Goal: Task Accomplishment & Management: Manage account settings

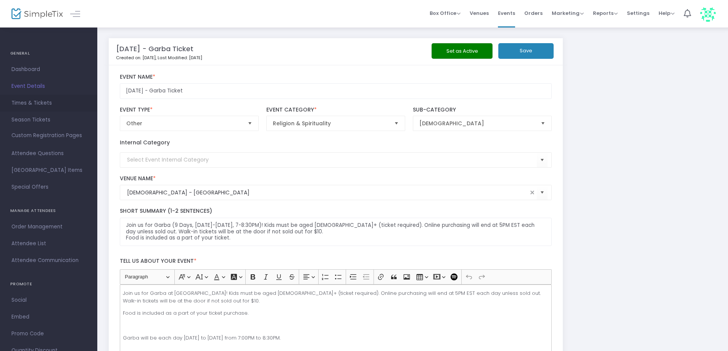
click at [31, 103] on span "Times & Tickets" at bounding box center [48, 103] width 74 height 10
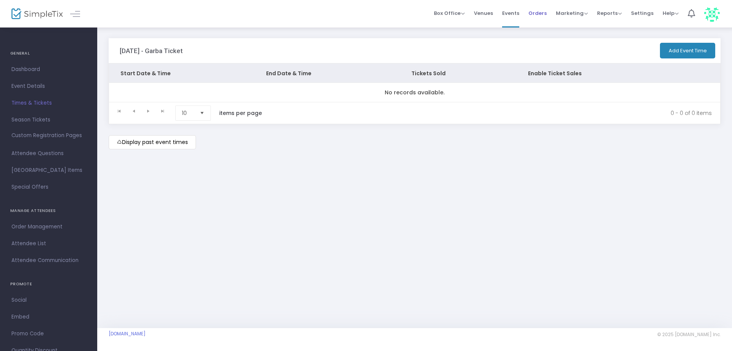
click at [542, 14] on span "Orders" at bounding box center [538, 12] width 18 height 19
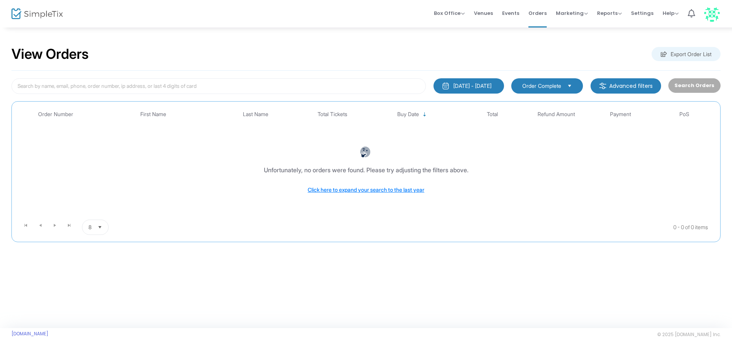
click at [454, 84] on div "[DATE] - [DATE]" at bounding box center [473, 86] width 38 height 8
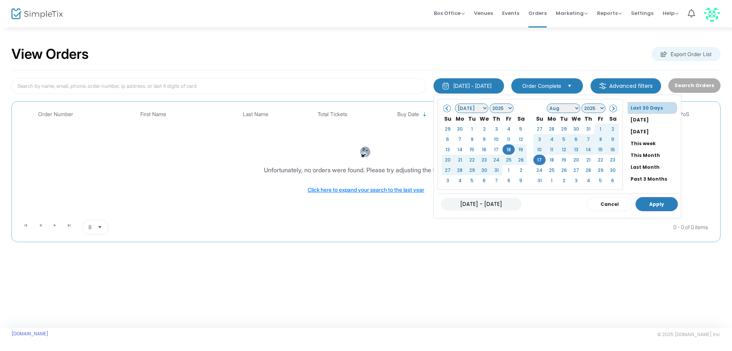
click at [475, 108] on select "Jan Feb Mar Apr May Jun [DATE] Aug Sep Oct Nov Dec" at bounding box center [472, 108] width 34 height 10
click at [500, 105] on select "1925 1926 1927 1928 1929 1930 1931 1932 1933 1934 1935 1936 1937 1938 1939 1940…" at bounding box center [502, 108] width 24 height 10
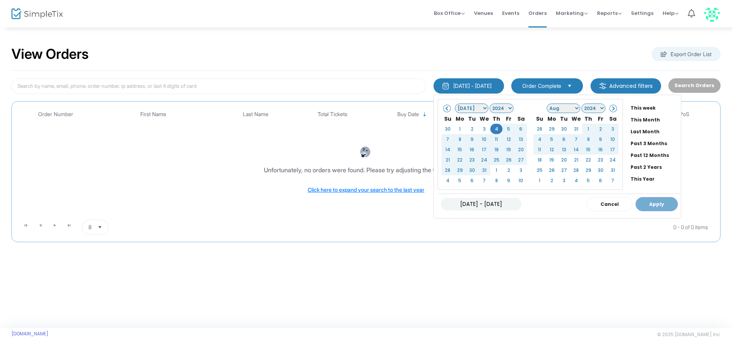
scroll to position [39, 0]
click at [648, 153] on li "Past 12 Months" at bounding box center [654, 152] width 53 height 12
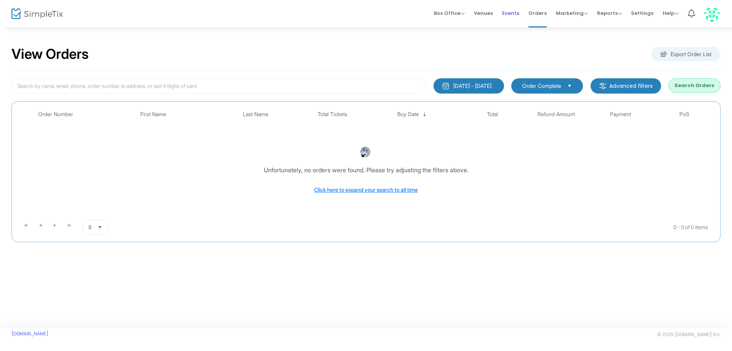
click at [518, 14] on span "Events" at bounding box center [510, 12] width 17 height 19
